Goal: Task Accomplishment & Management: Manage account settings

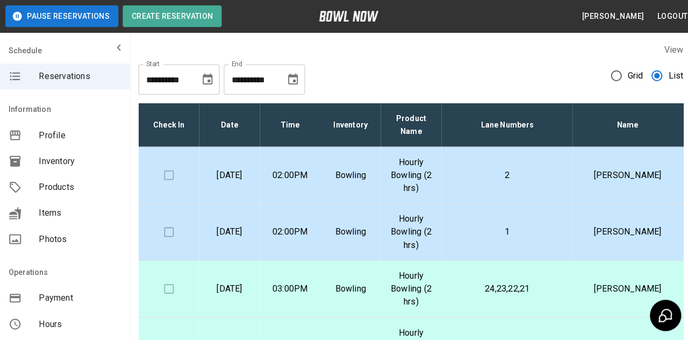
click at [497, 168] on p "2" at bounding box center [503, 174] width 113 height 13
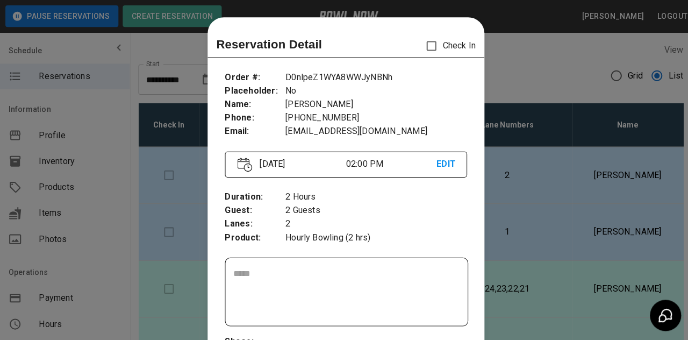
scroll to position [17, 0]
